Goal: Task Accomplishment & Management: Manage account settings

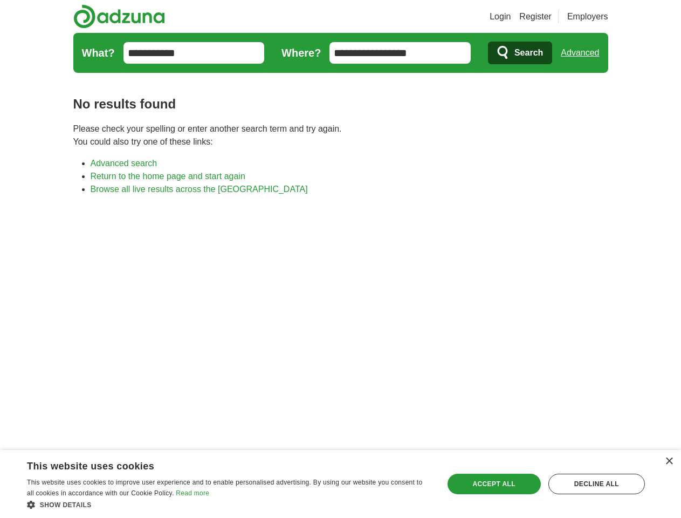
click at [511, 17] on link "Login" at bounding box center [500, 16] width 21 height 13
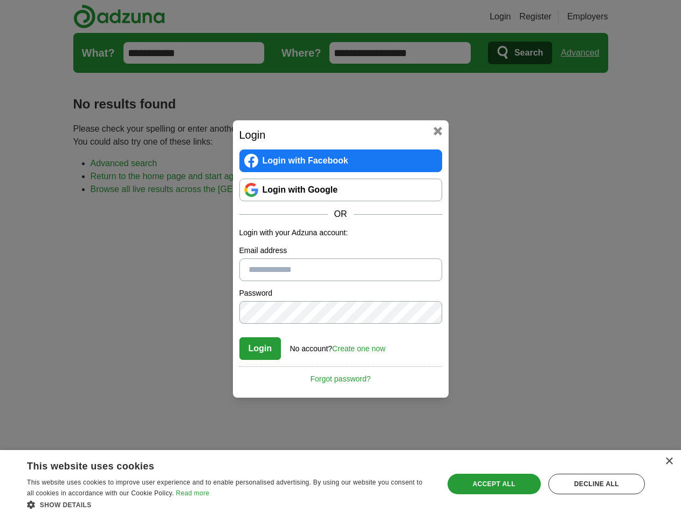
click at [584, 53] on div "Login Login with Facebook Login with Google OR Login with your Adzuna account: …" at bounding box center [340, 259] width 681 height 518
click at [669, 461] on div "×" at bounding box center [669, 461] width 8 height 8
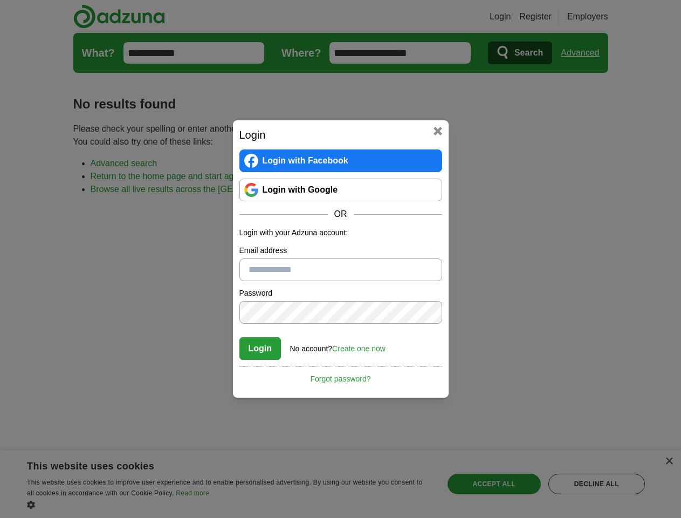
click at [229, 504] on div "Login Login with Facebook Login with Google OR Login with your Adzuna account: …" at bounding box center [340, 259] width 681 height 518
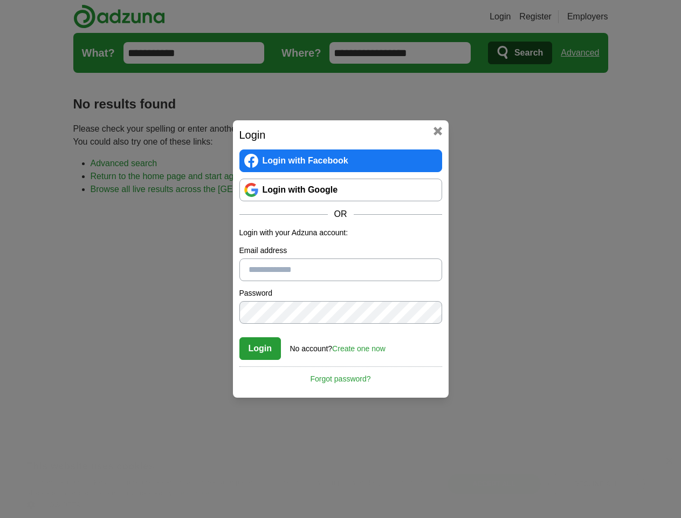
click at [494, 484] on div "Login Login with Facebook Login with Google OR Login with your Adzuna account: …" at bounding box center [340, 259] width 681 height 518
click at [597, 484] on div "Login Login with Facebook Login with Google OR Login with your Adzuna account: …" at bounding box center [340, 259] width 681 height 518
click at [33, 515] on div "Login Login with Facebook Login with Google OR Login with your Adzuna account: …" at bounding box center [340, 259] width 681 height 518
click at [146, 515] on div "Login Login with Facebook Login with Google OR Login with your Adzuna account: …" at bounding box center [340, 259] width 681 height 518
click at [232, 515] on div "Login Login with Facebook Login with Google OR Login with your Adzuna account: …" at bounding box center [340, 259] width 681 height 518
